Goal: Task Accomplishment & Management: Complete application form

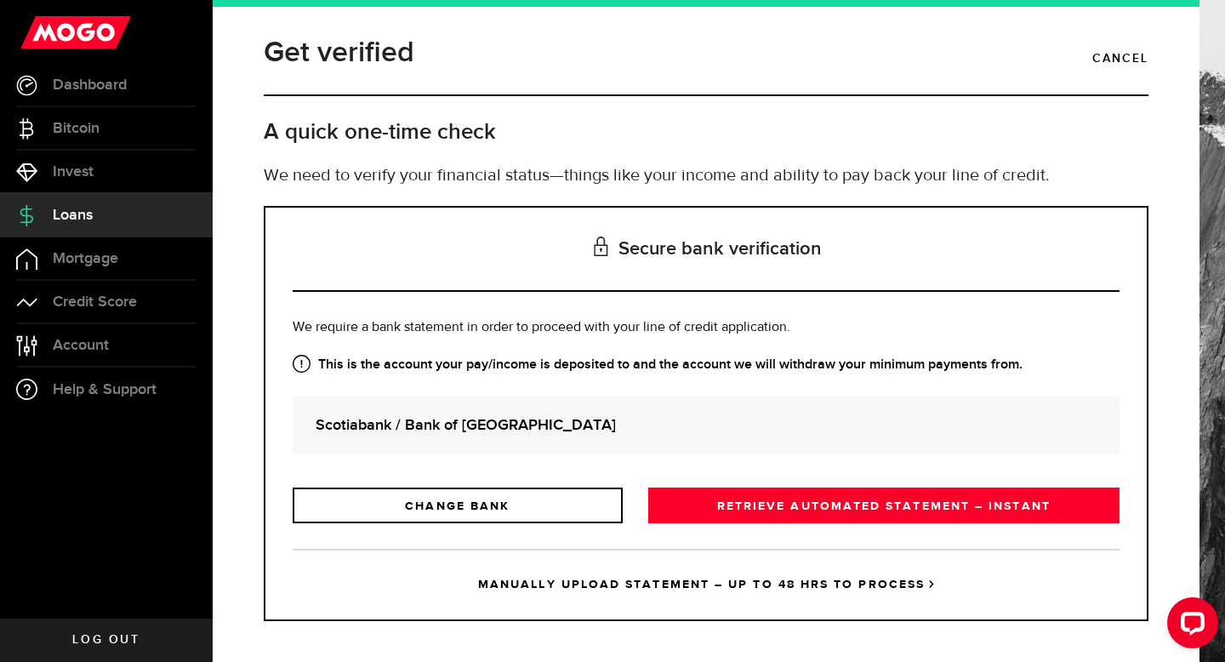
scroll to position [9, 0]
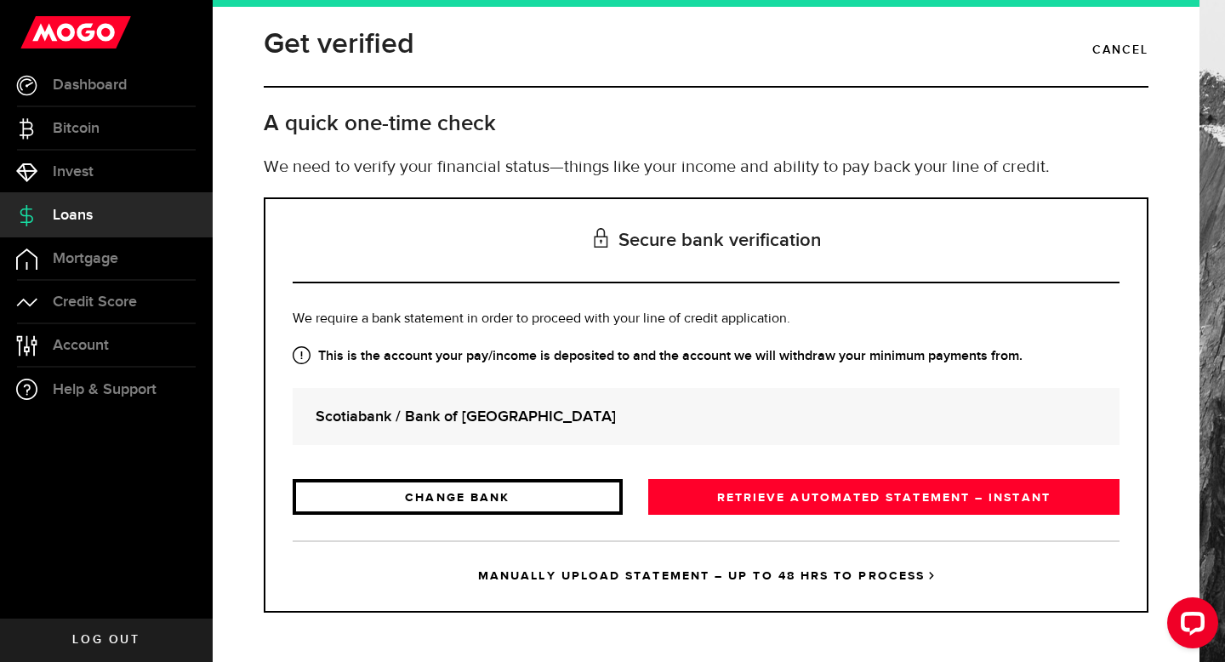
click at [487, 512] on link "CHANGE BANK" at bounding box center [458, 497] width 330 height 36
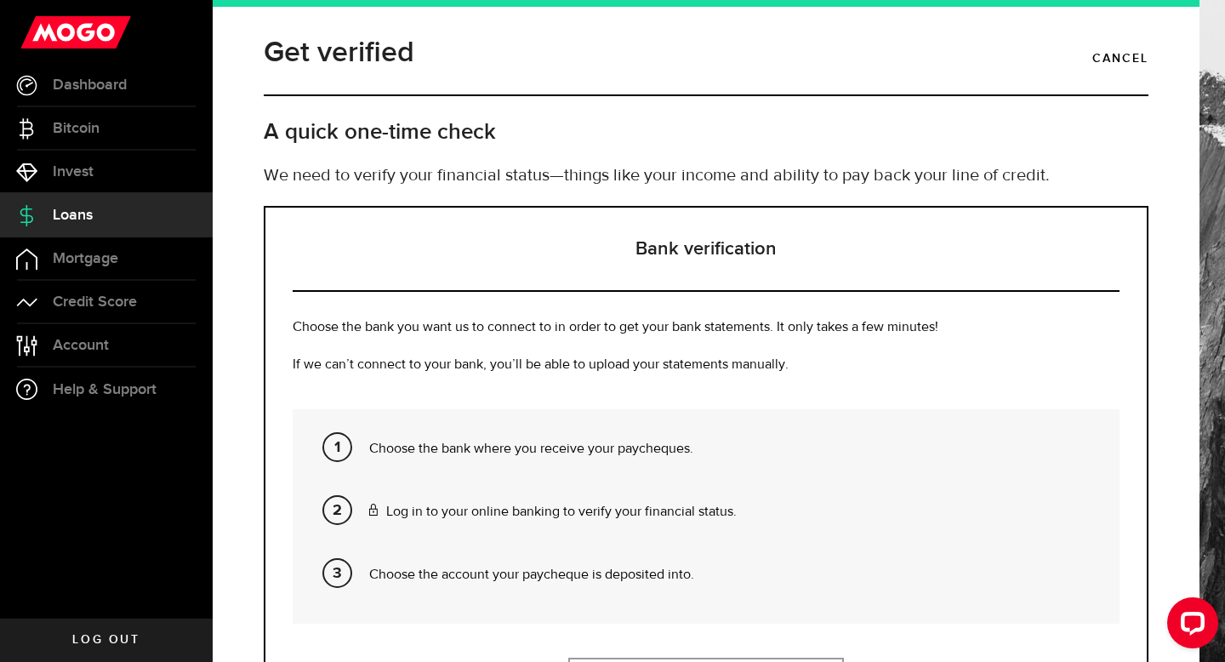
scroll to position [200, 0]
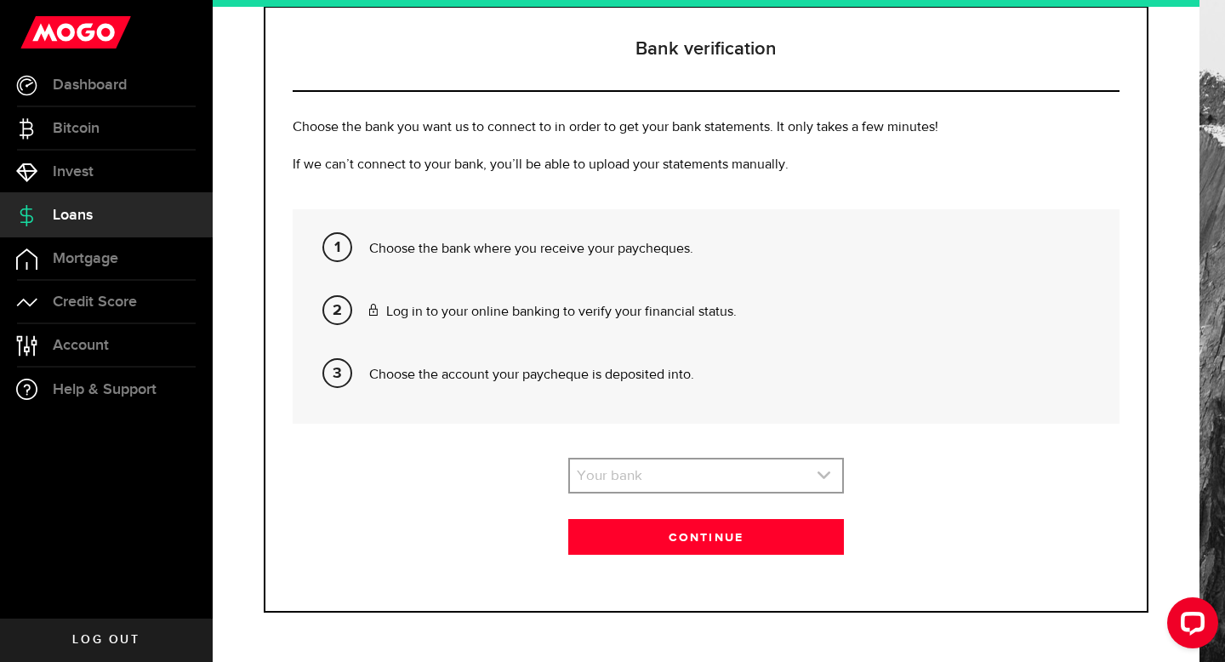
click at [627, 491] on link "expand select" at bounding box center [706, 475] width 272 height 32
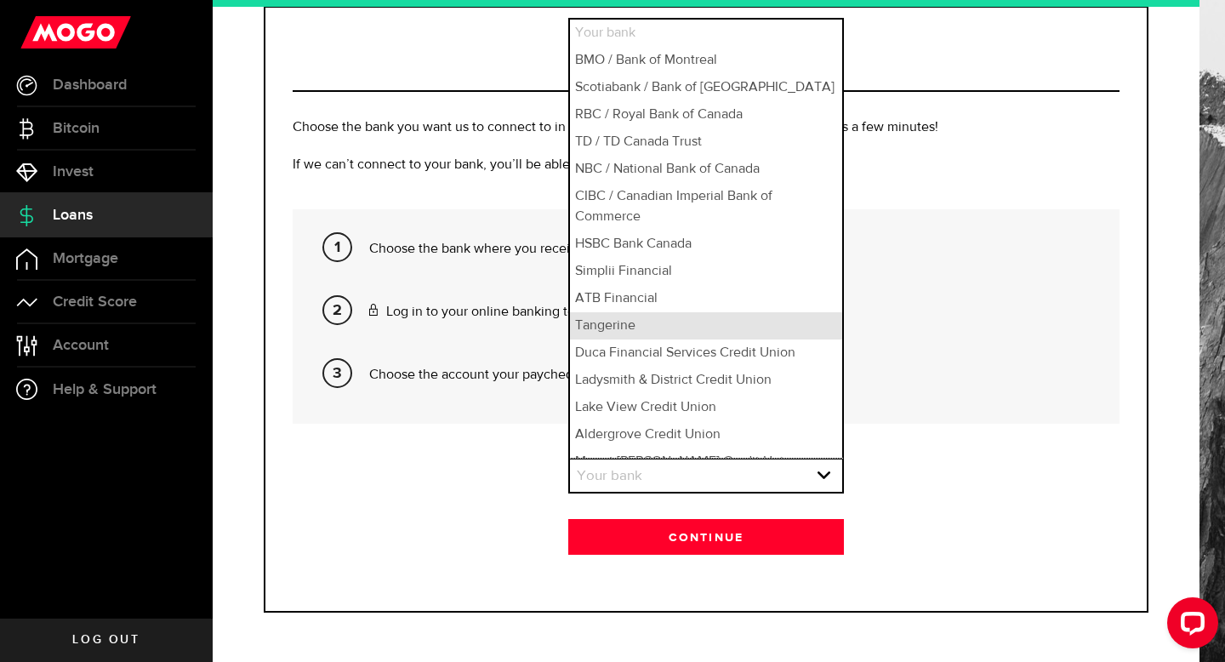
scroll to position [18, 0]
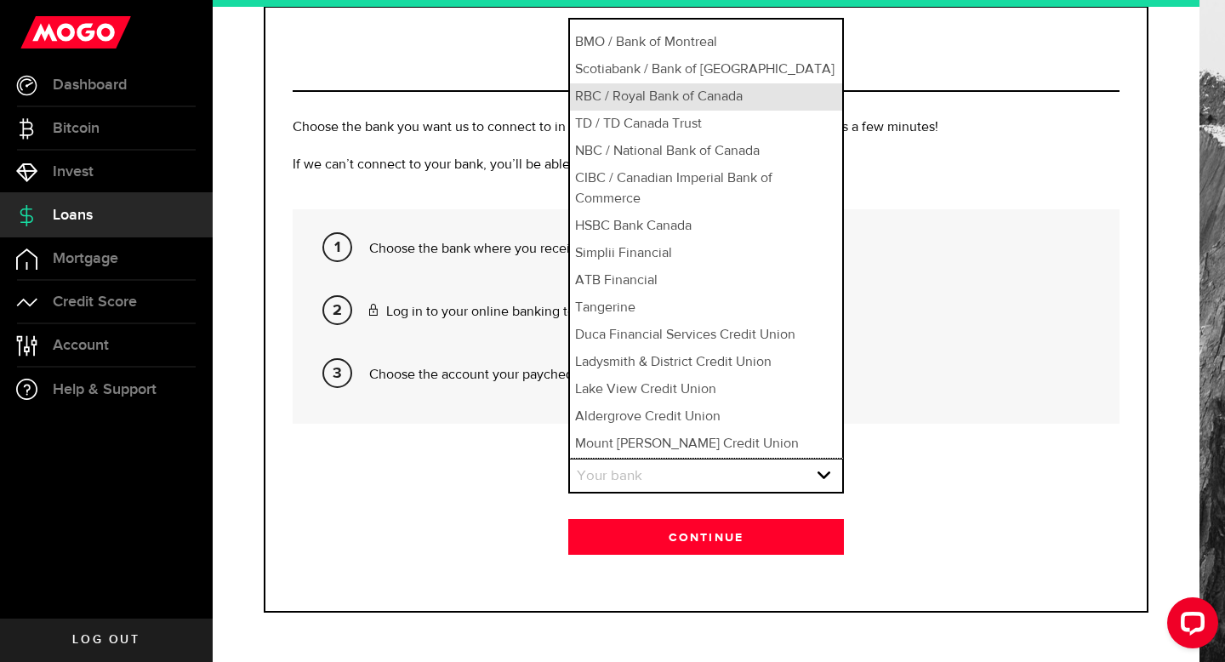
click at [659, 100] on li "RBC / Royal Bank of Canada" at bounding box center [706, 96] width 272 height 27
select select "3"
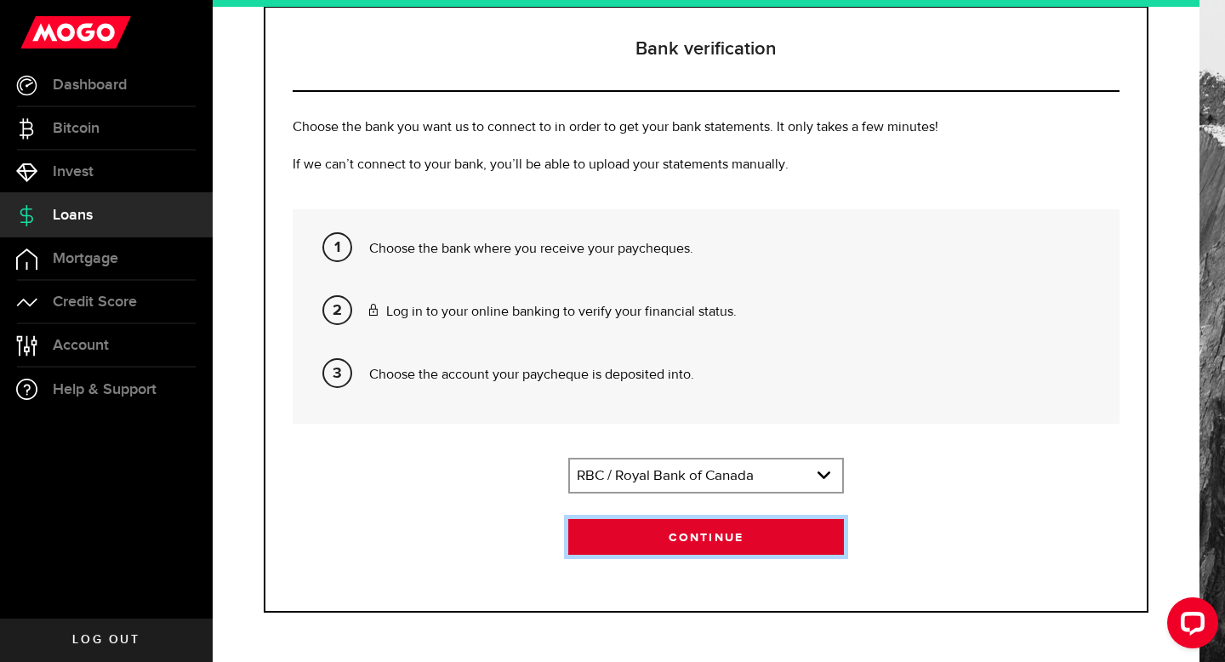
click at [679, 529] on button "Continue" at bounding box center [706, 537] width 276 height 36
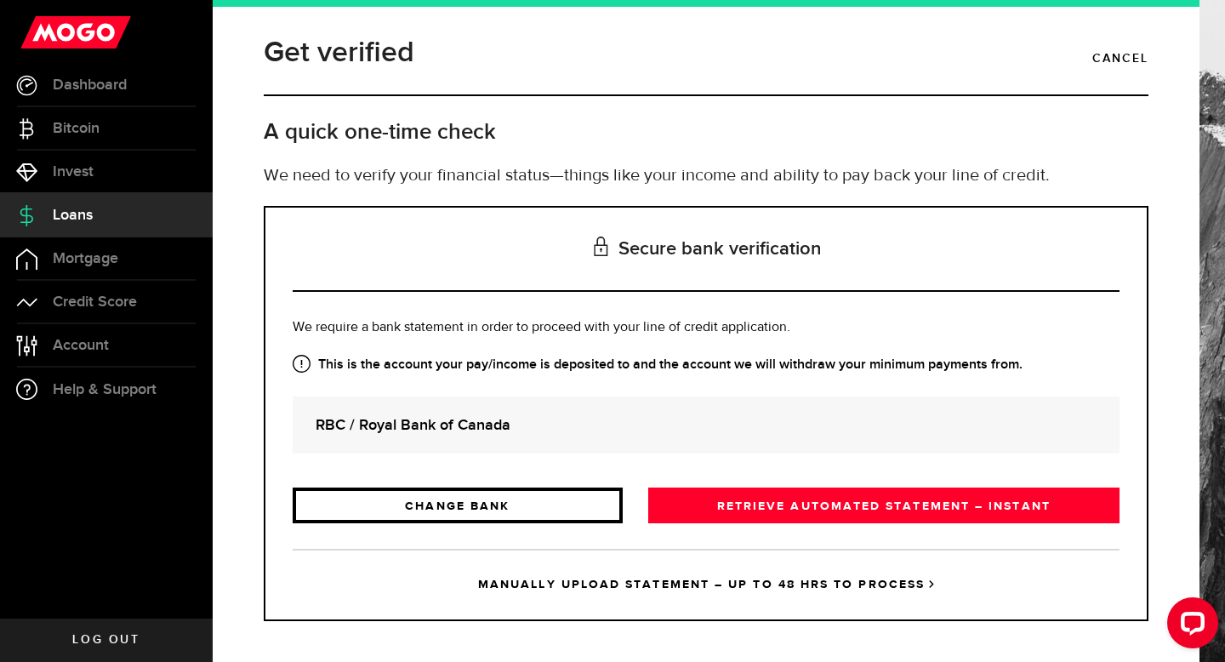
scroll to position [9, 0]
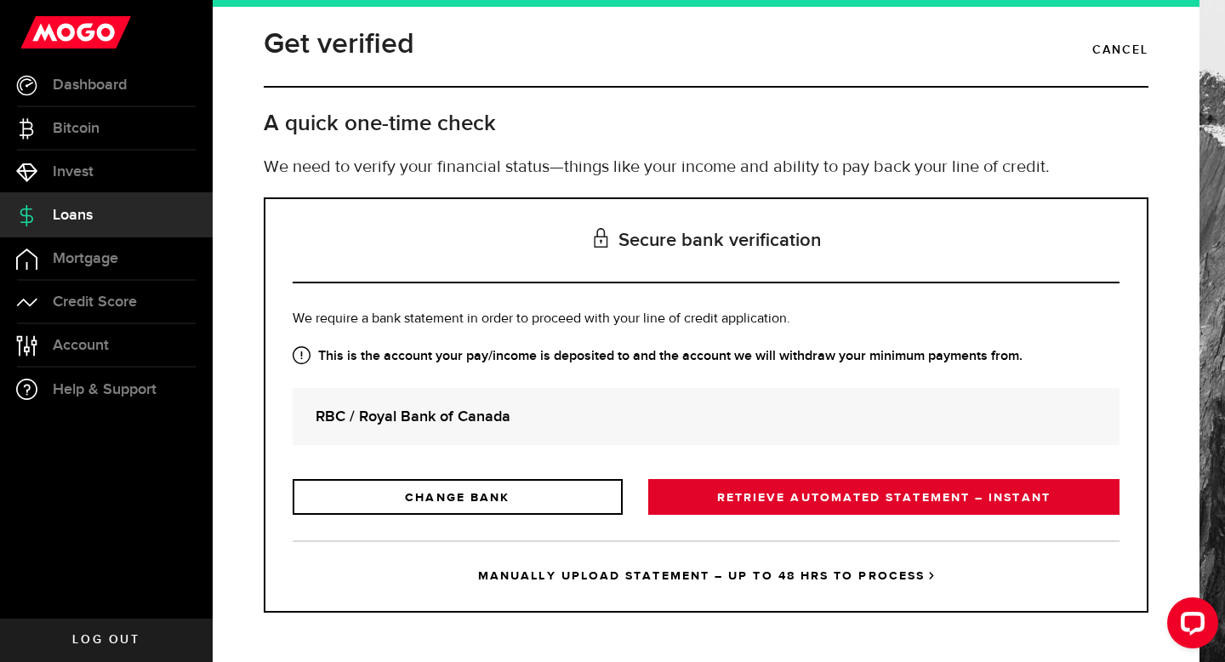
click at [760, 494] on link "RETRIEVE AUTOMATED STATEMENT – INSTANT" at bounding box center [883, 497] width 471 height 36
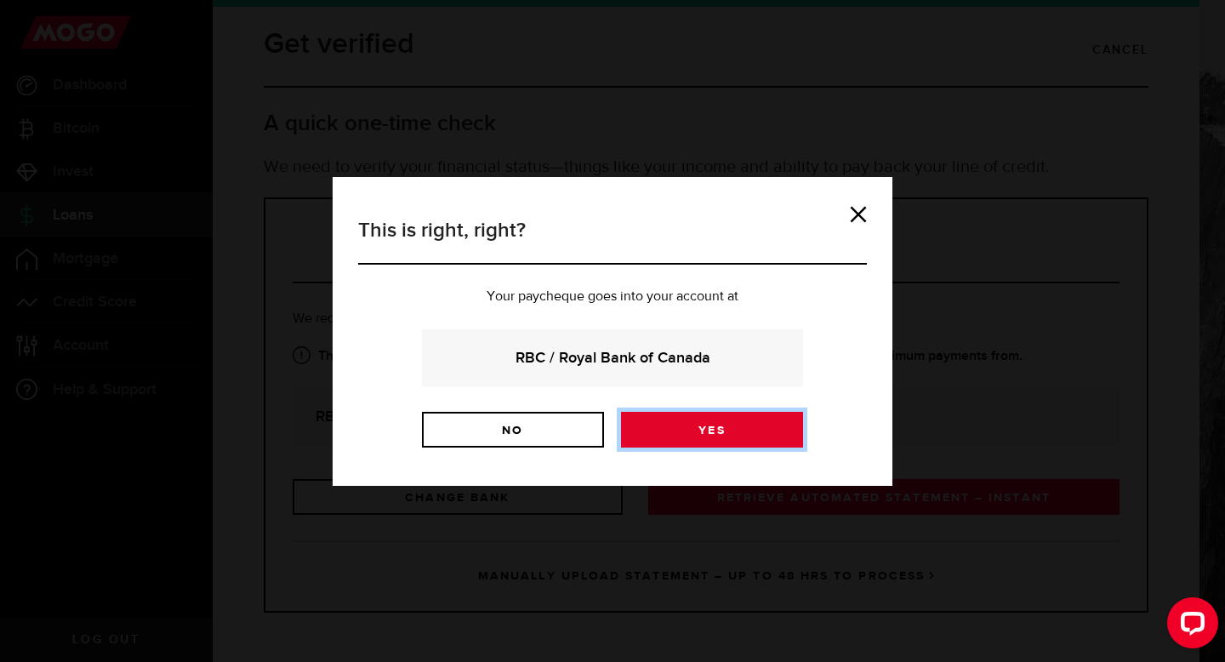
click at [732, 437] on link "Yes" at bounding box center [712, 430] width 182 height 36
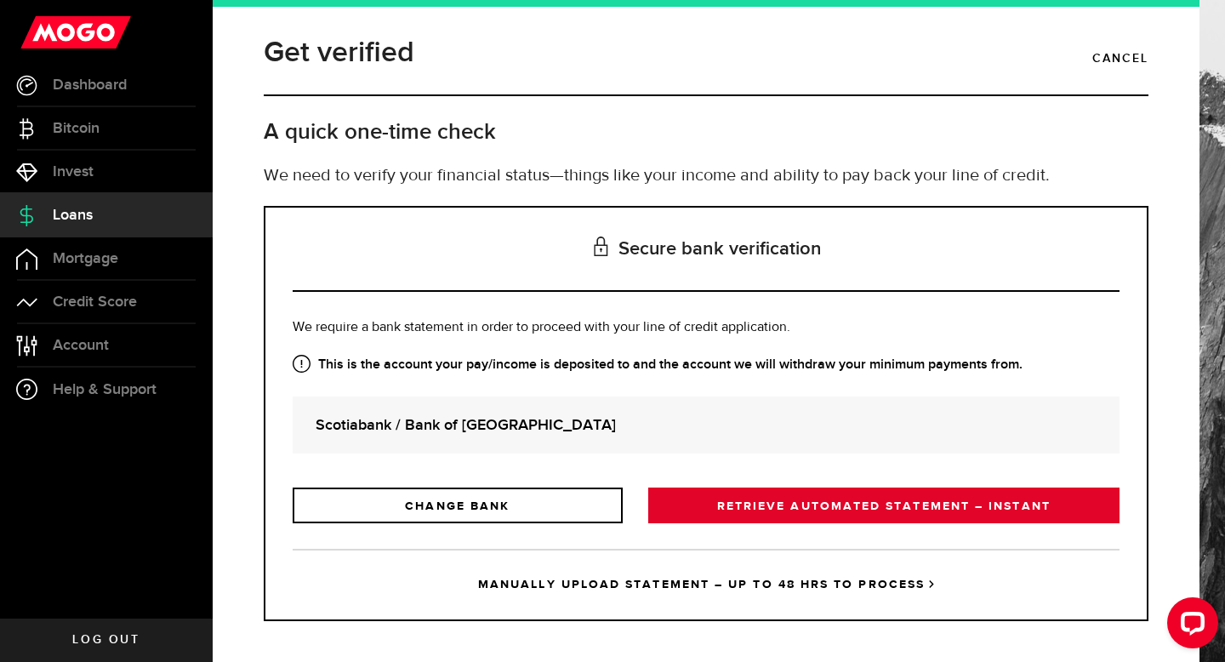
scroll to position [9, 0]
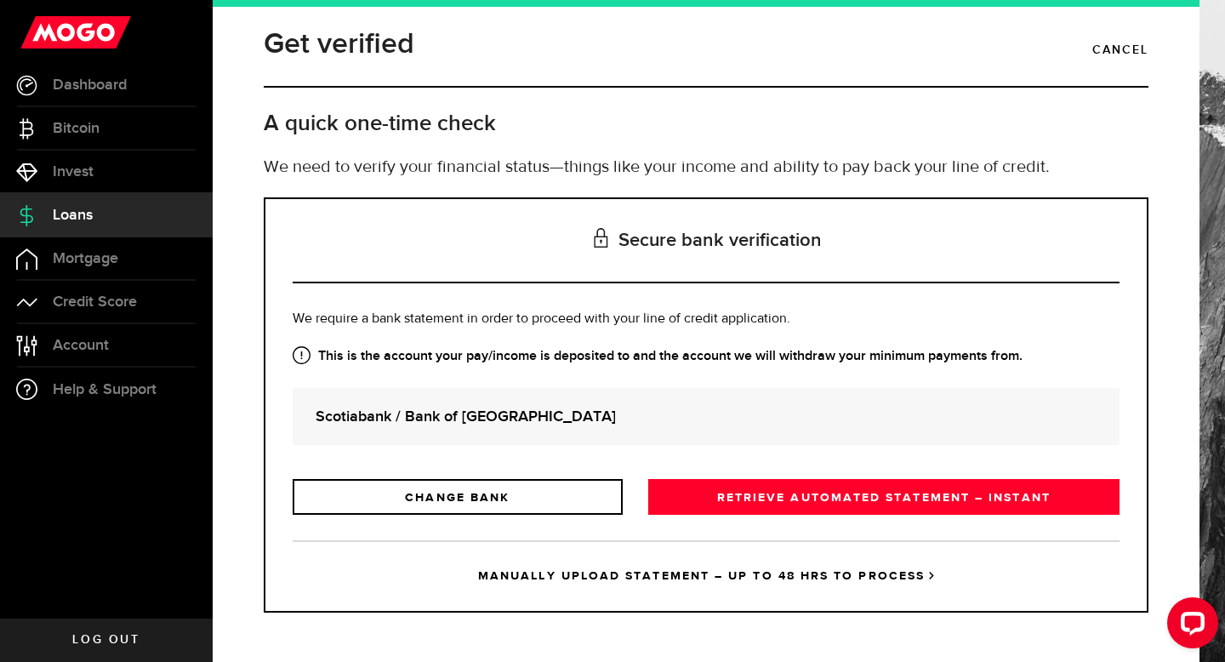
click at [648, 585] on link "MANUALLY UPLOAD STATEMENT – UP TO 48 HRS TO PROCESS" at bounding box center [706, 575] width 827 height 71
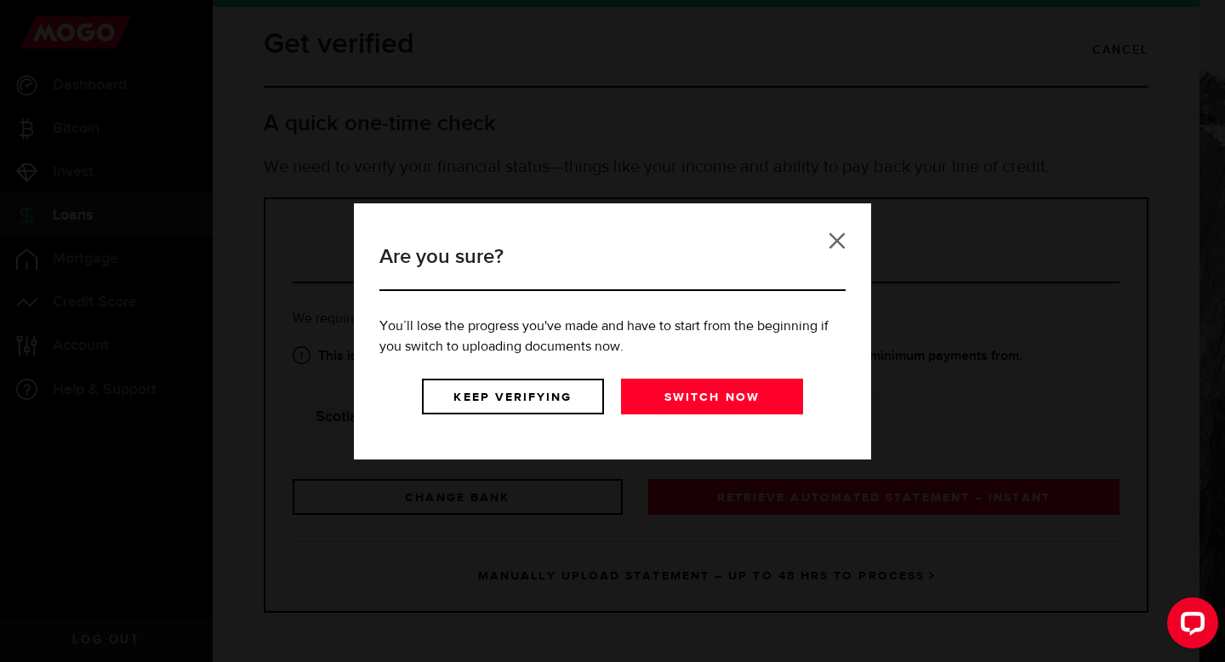
click at [838, 237] on link at bounding box center [837, 240] width 17 height 17
